Goal: Information Seeking & Learning: Compare options

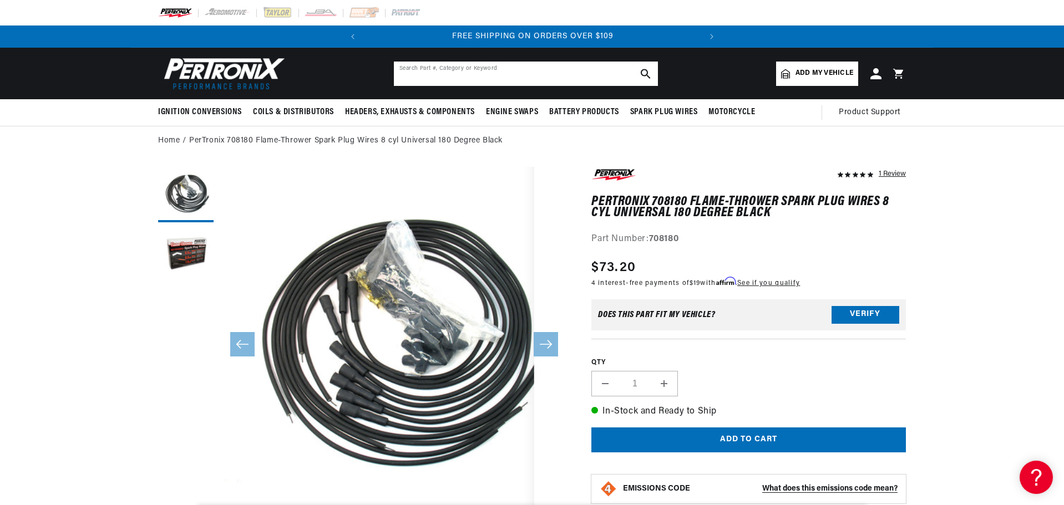
click at [513, 80] on input "text" at bounding box center [526, 74] width 264 height 24
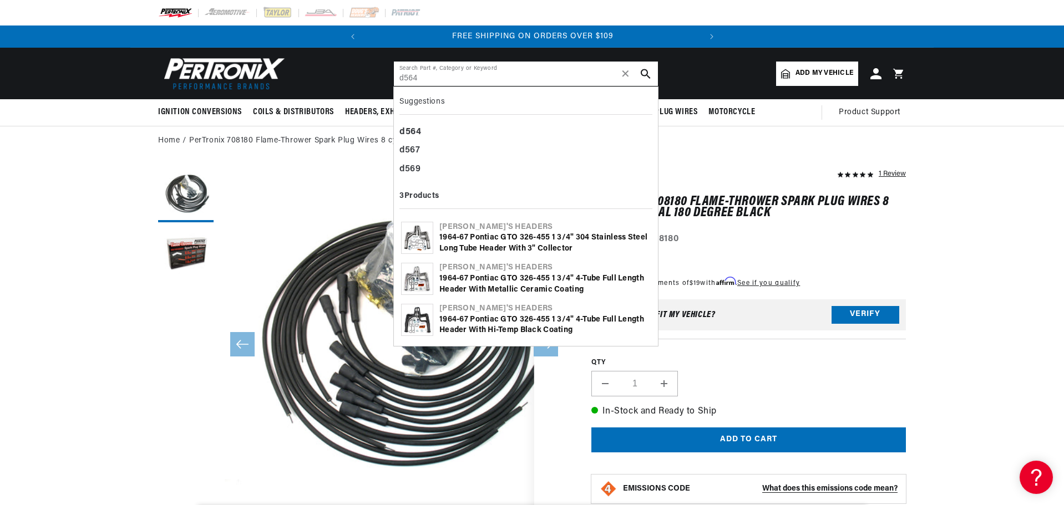
type input "d564"
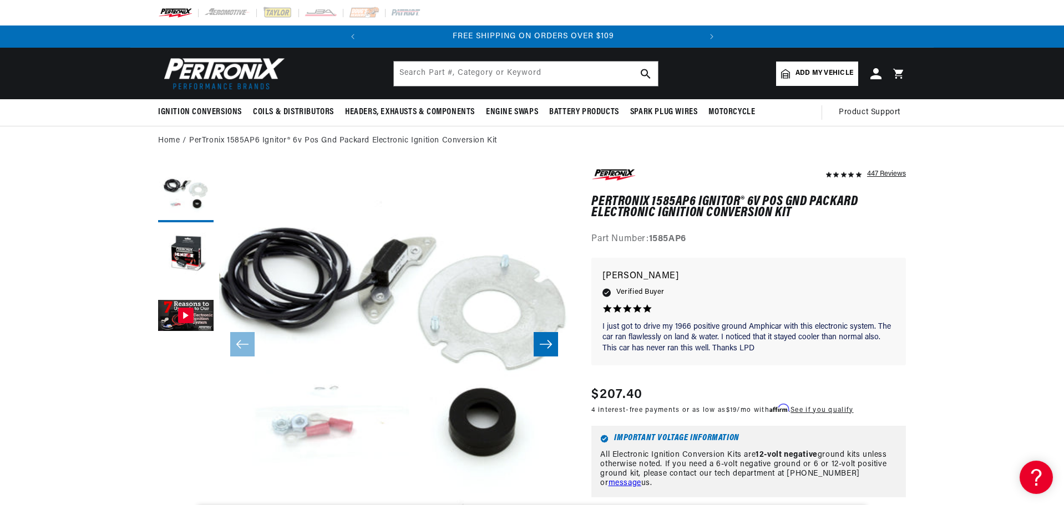
scroll to position [0, 336]
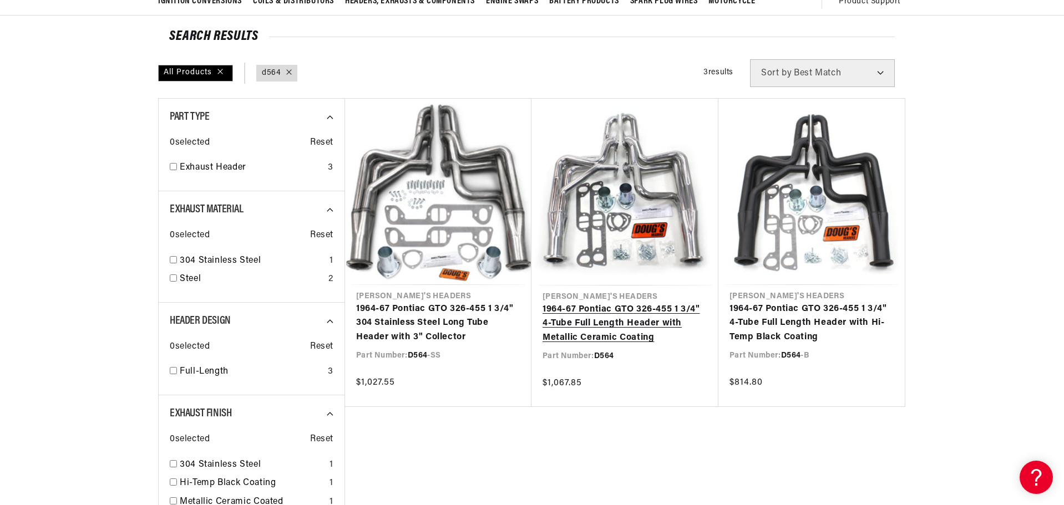
click at [657, 303] on link "1964-67 Pontiac GTO 326-455 1 3/4" 4-Tube Full Length Header with Metallic Cera…" at bounding box center [624, 324] width 165 height 43
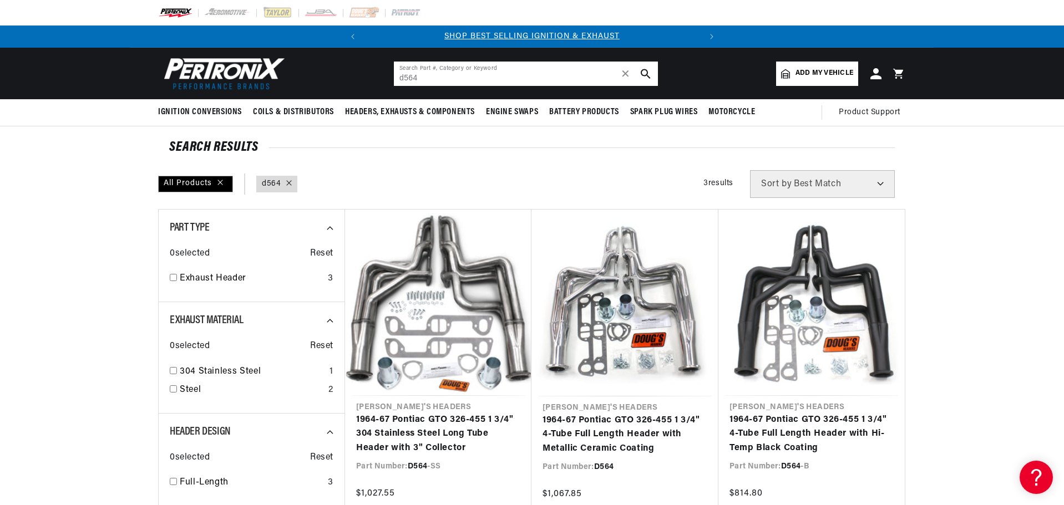
click at [448, 80] on input "d564" at bounding box center [526, 74] width 264 height 24
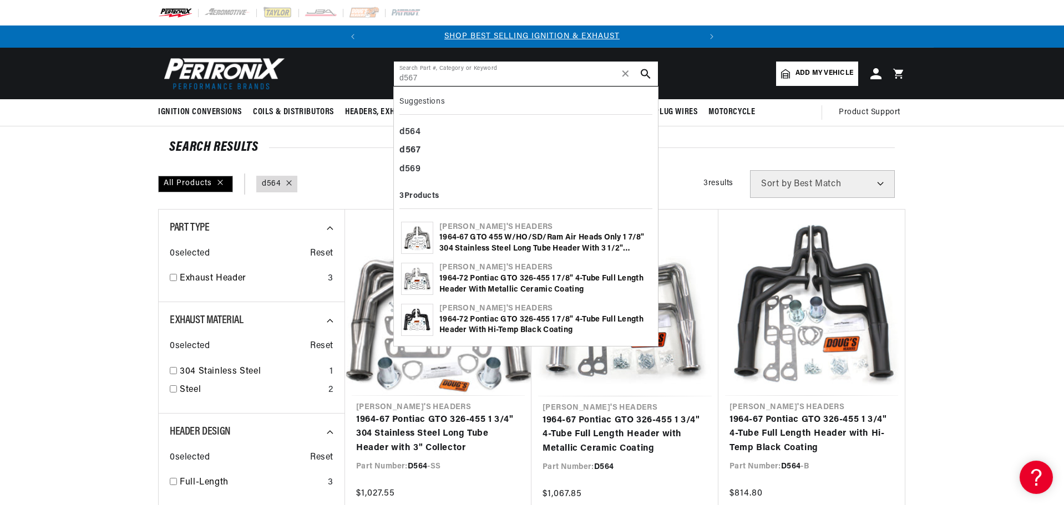
type input "d567"
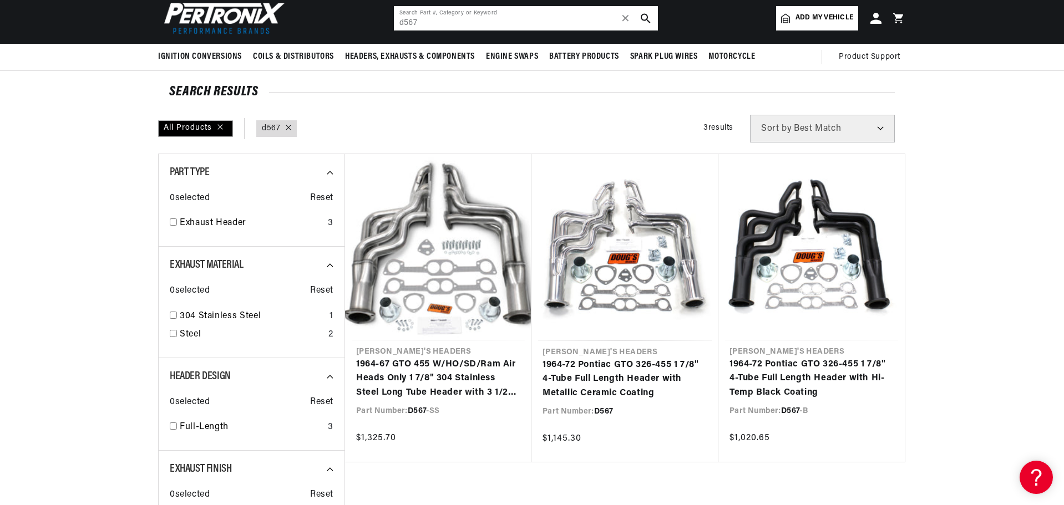
scroll to position [0, 336]
click at [633, 358] on link "1964-72 Pontiac GTO 326-455 1 7/8" 4-Tube Full Length Header with Metallic Cera…" at bounding box center [624, 379] width 165 height 43
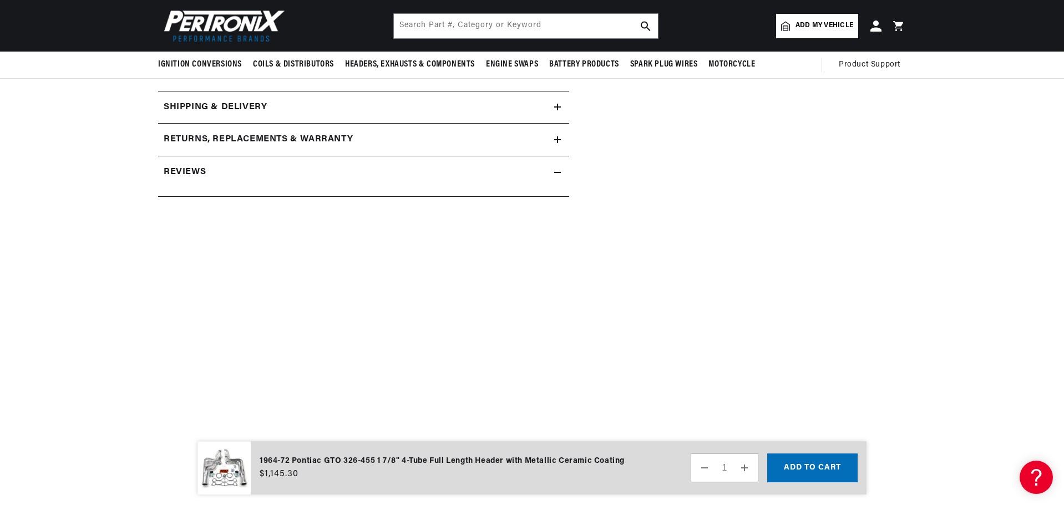
scroll to position [499, 0]
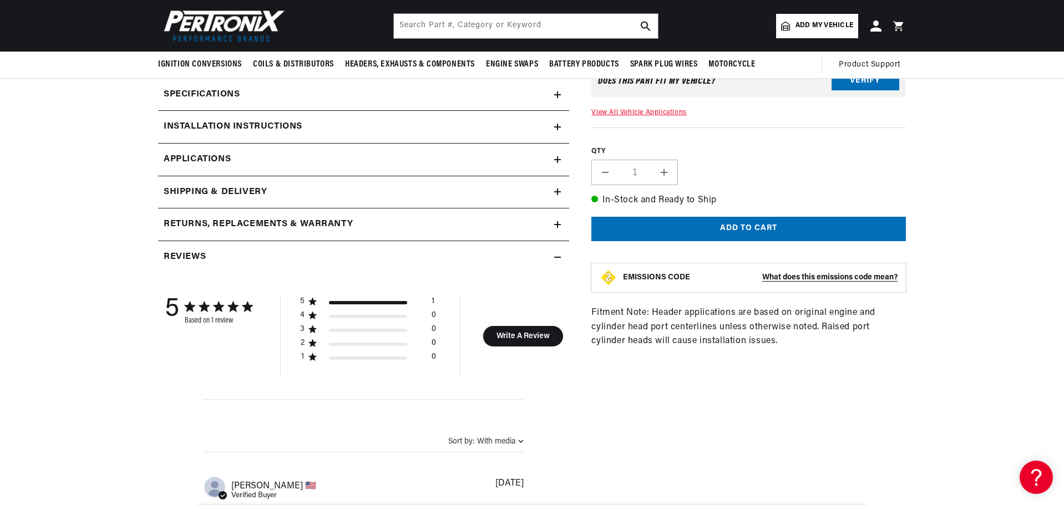
click at [558, 162] on icon at bounding box center [557, 159] width 7 height 7
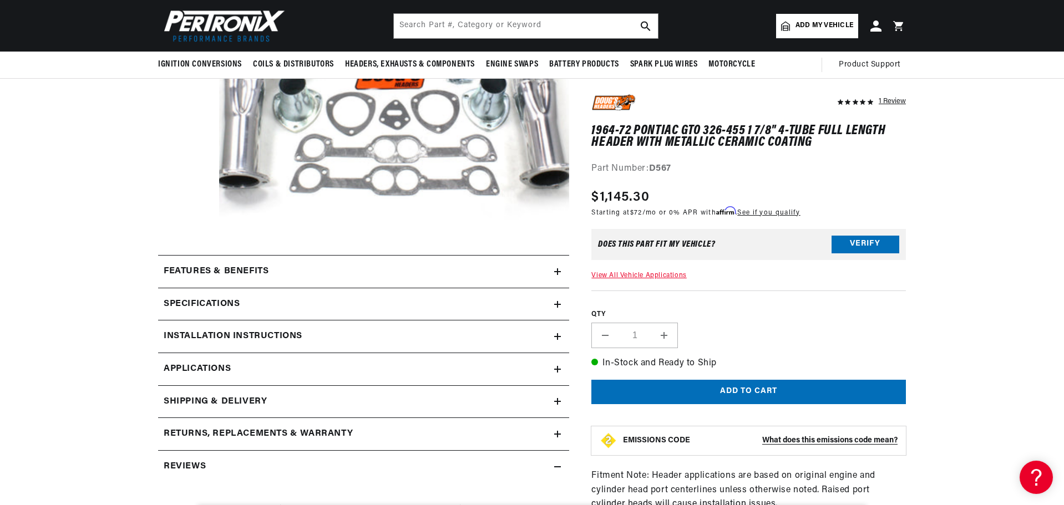
scroll to position [67, 0]
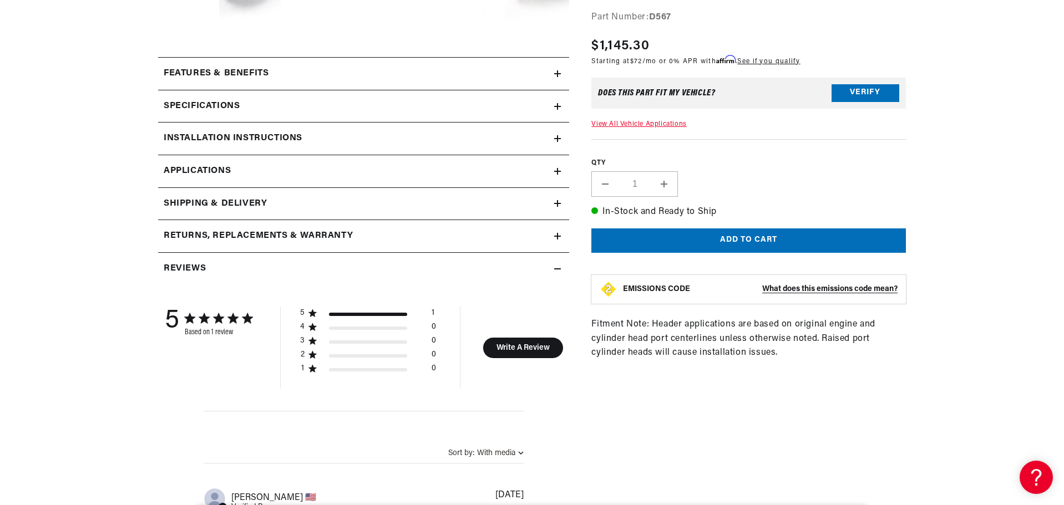
scroll to position [499, 0]
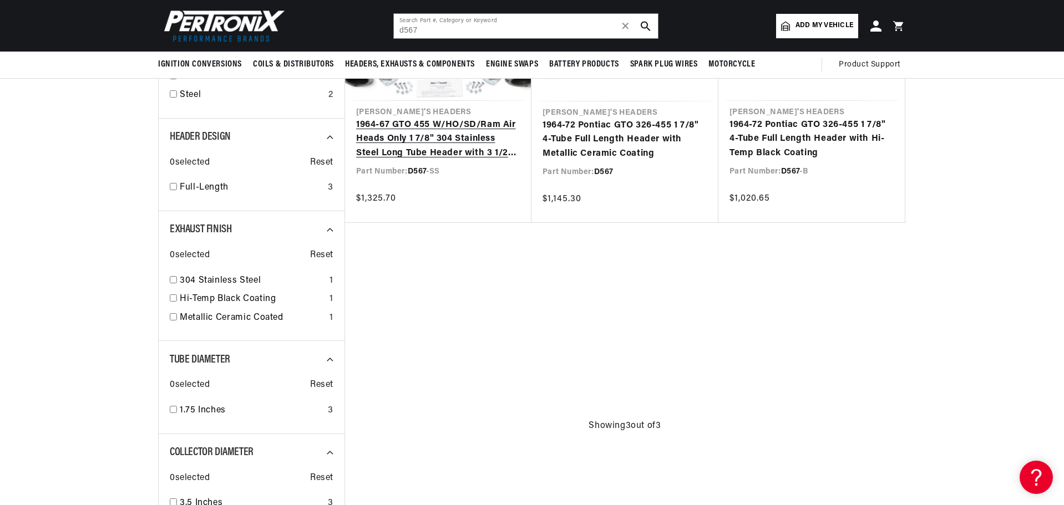
scroll to position [166, 0]
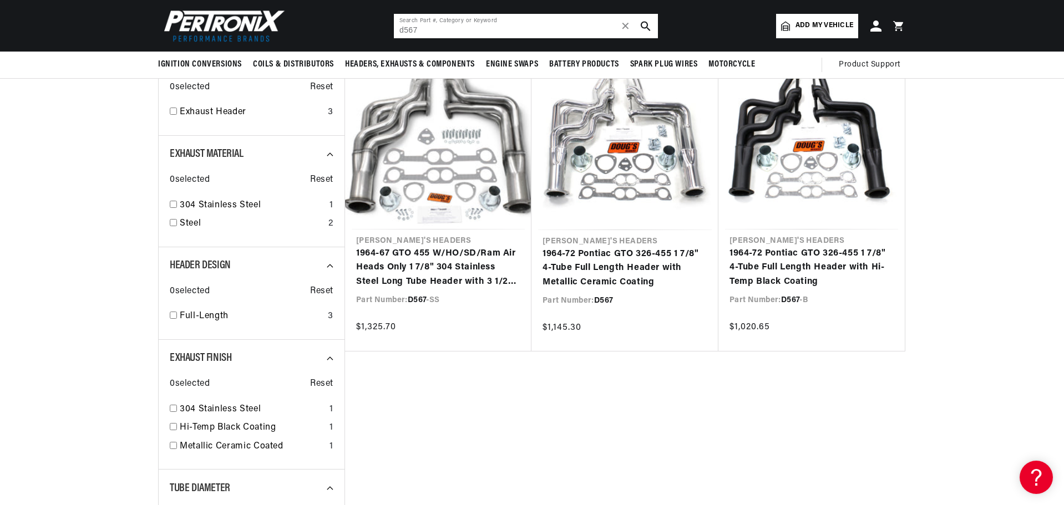
click at [436, 34] on input "d567" at bounding box center [526, 26] width 264 height 24
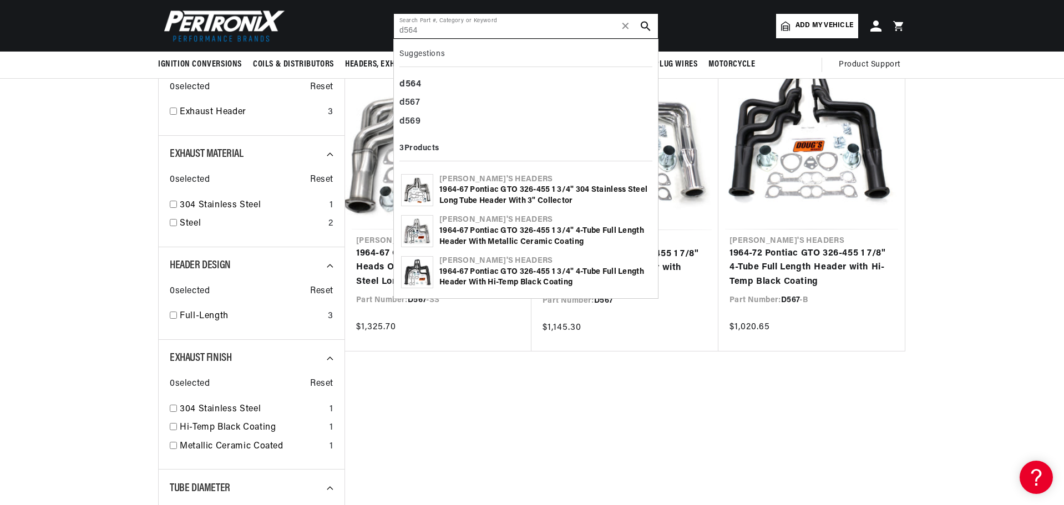
type input "d564"
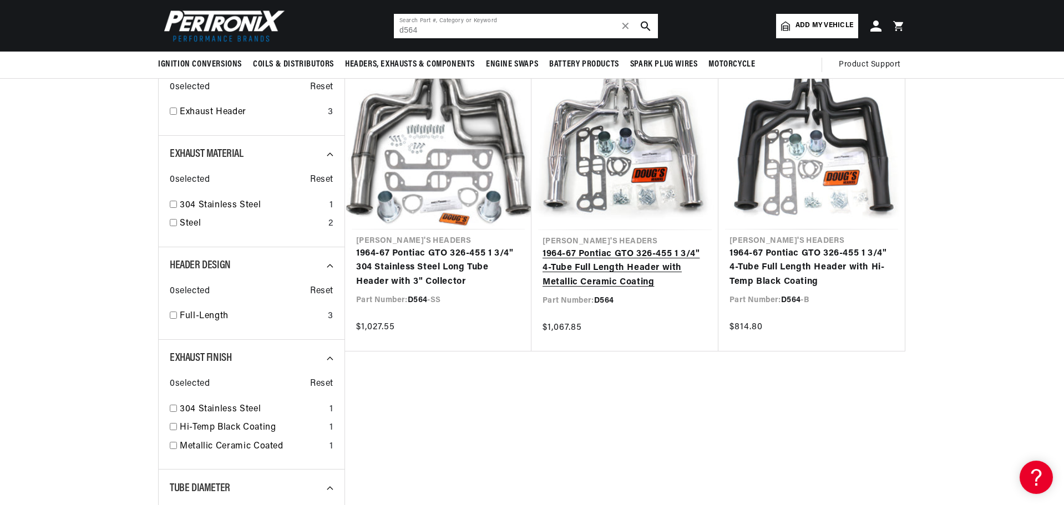
scroll to position [0, 336]
click at [644, 247] on link "1964-67 Pontiac GTO 326-455 1 3/4" 4-Tube Full Length Header with Metallic Cera…" at bounding box center [624, 268] width 165 height 43
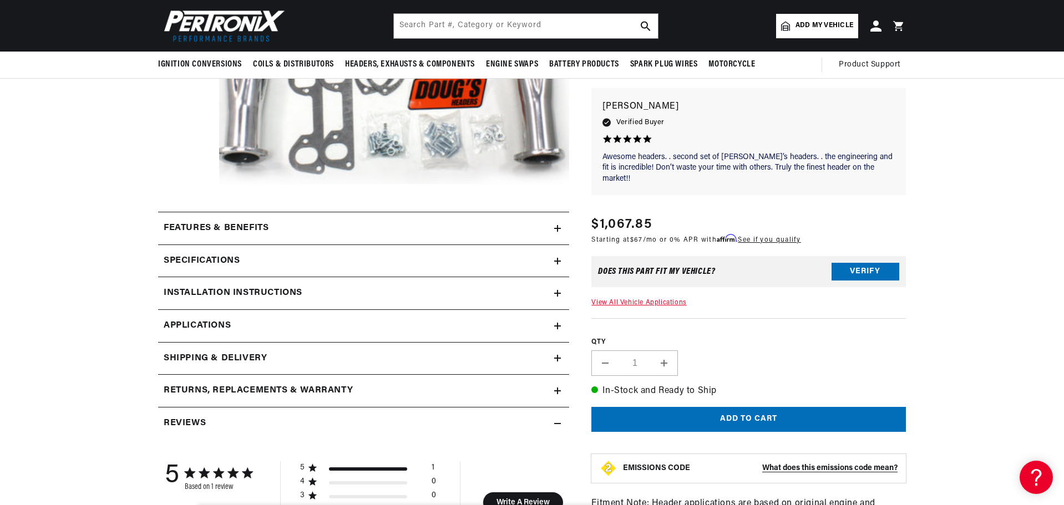
click at [555, 324] on icon at bounding box center [557, 326] width 7 height 7
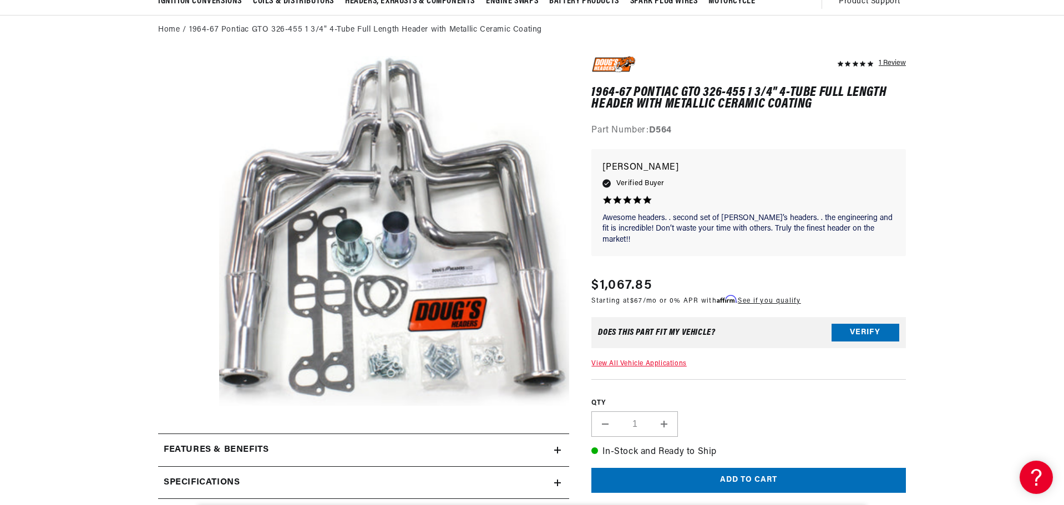
scroll to position [0, 336]
